Goal: Task Accomplishment & Management: Manage account settings

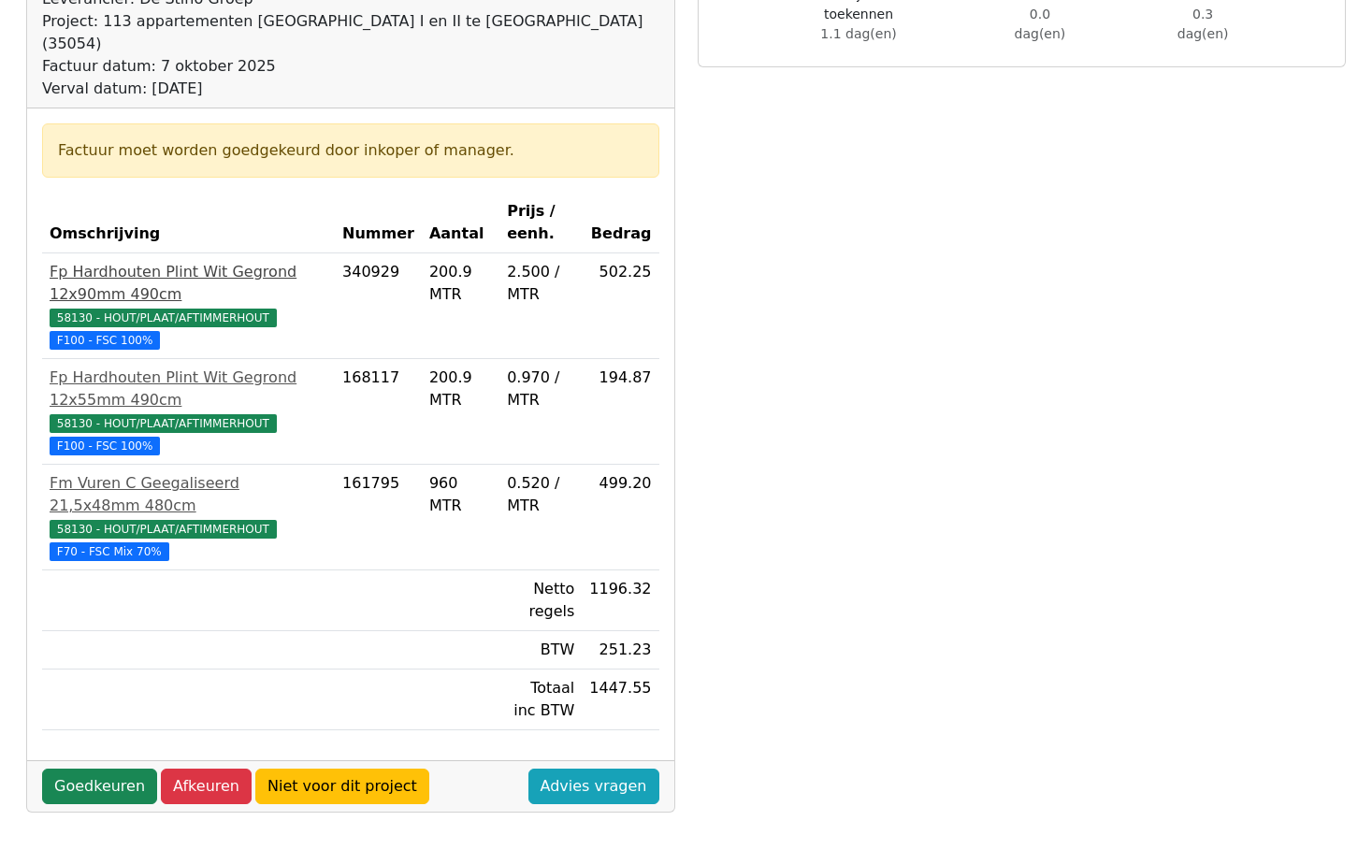
scroll to position [281, 0]
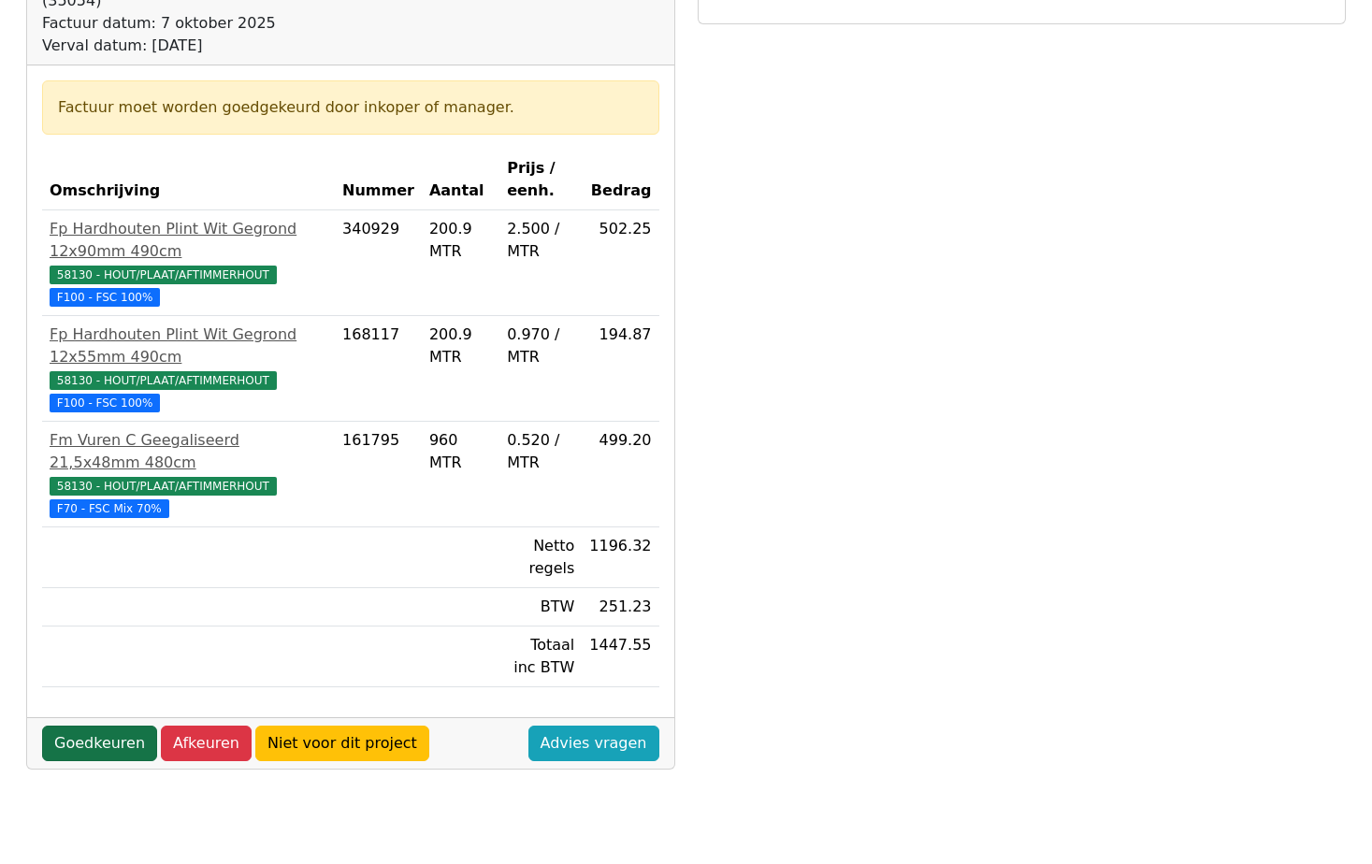
click at [122, 726] on link "Goedkeuren" at bounding box center [99, 744] width 115 height 36
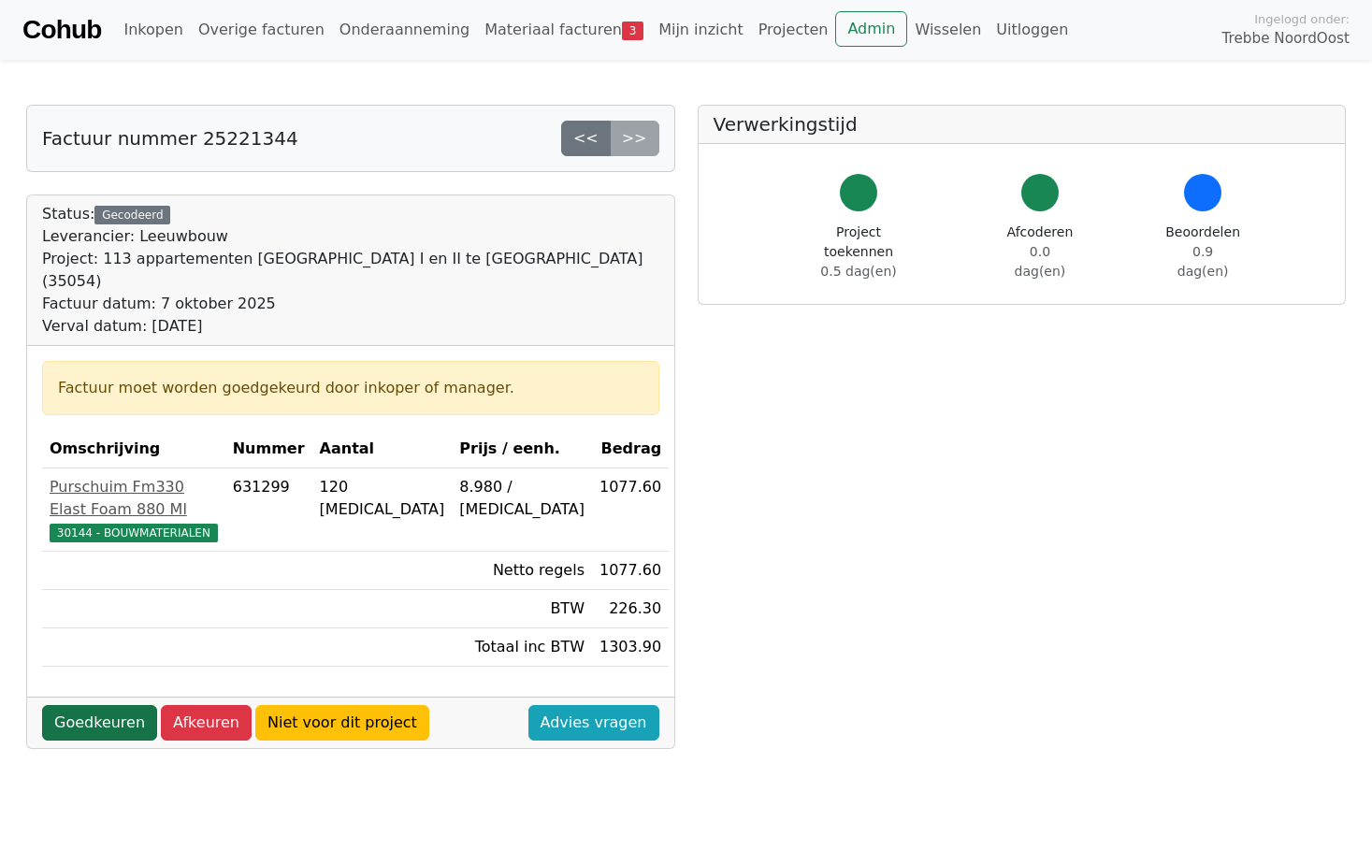
click at [119, 705] on link "Goedkeuren" at bounding box center [99, 723] width 115 height 36
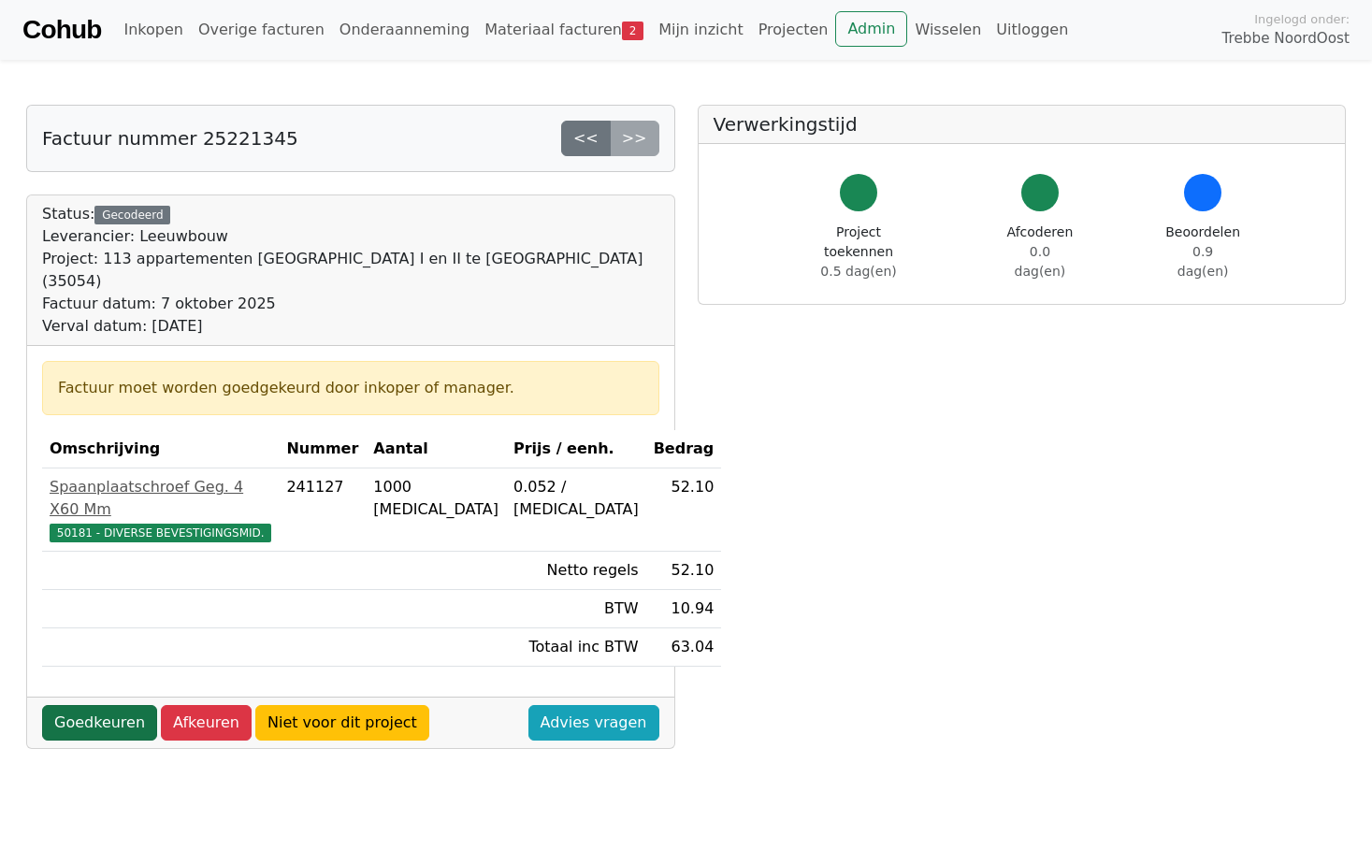
click at [95, 705] on link "Goedkeuren" at bounding box center [99, 723] width 115 height 36
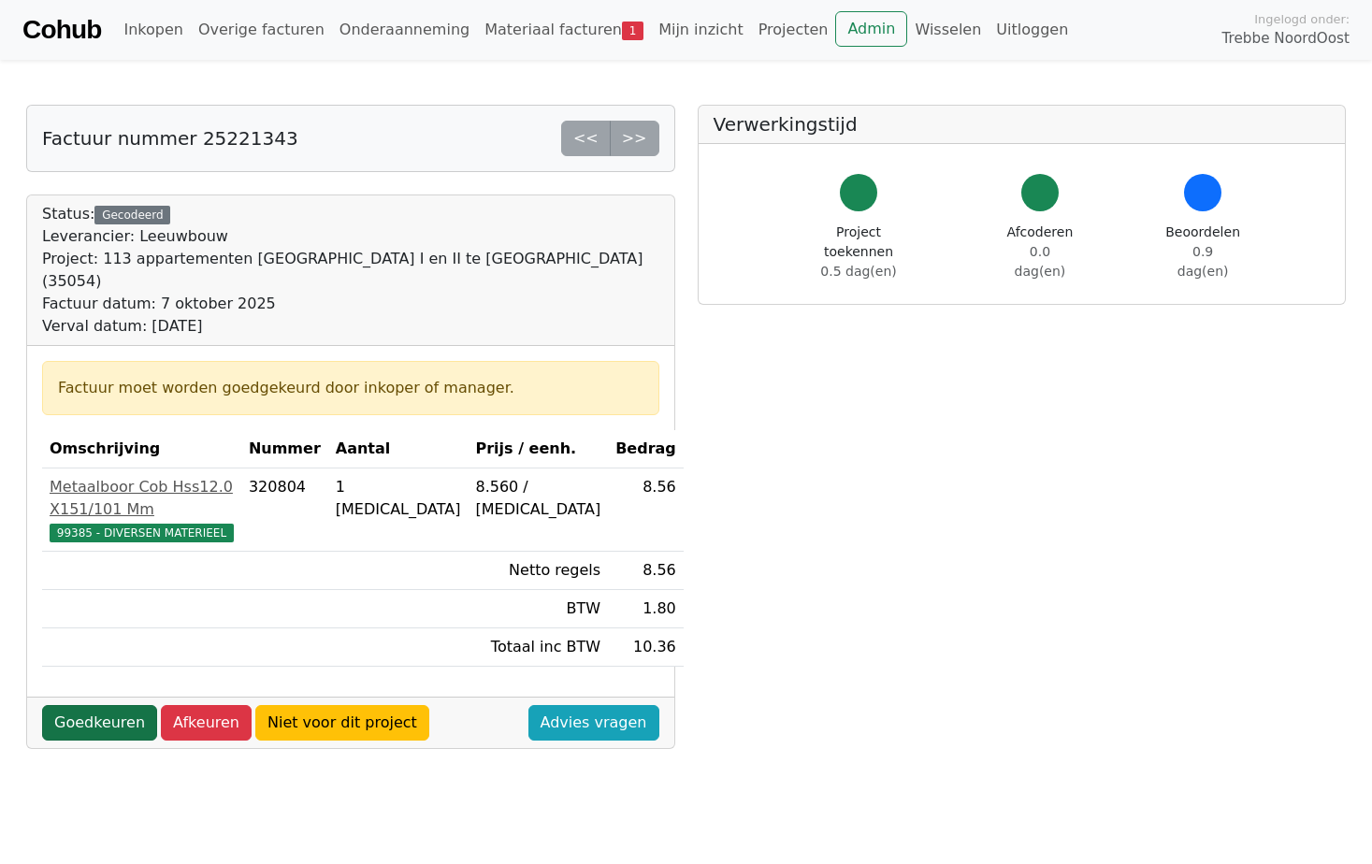
click at [117, 705] on link "Goedkeuren" at bounding box center [99, 723] width 115 height 36
